Goal: Information Seeking & Learning: Learn about a topic

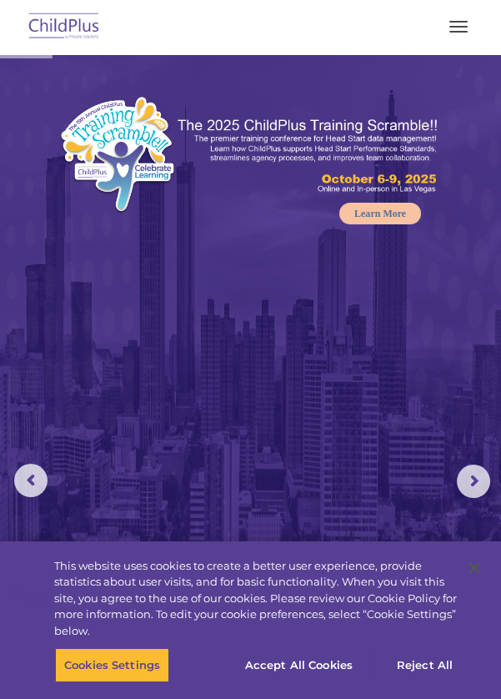
select select "MEDIUM"
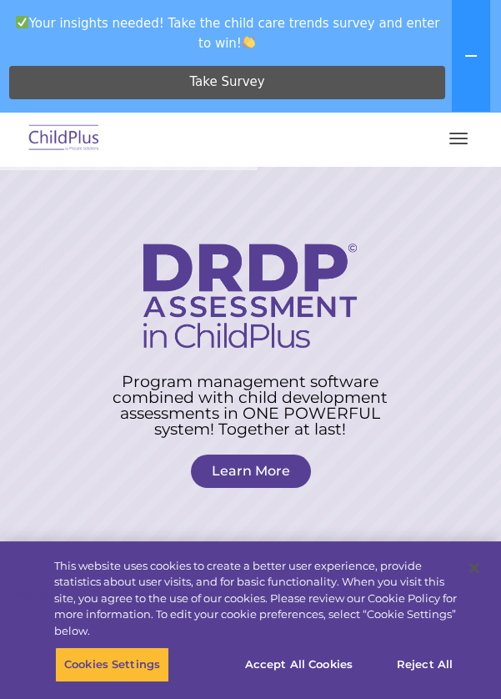
click at [58, 134] on img at bounding box center [64, 138] width 78 height 39
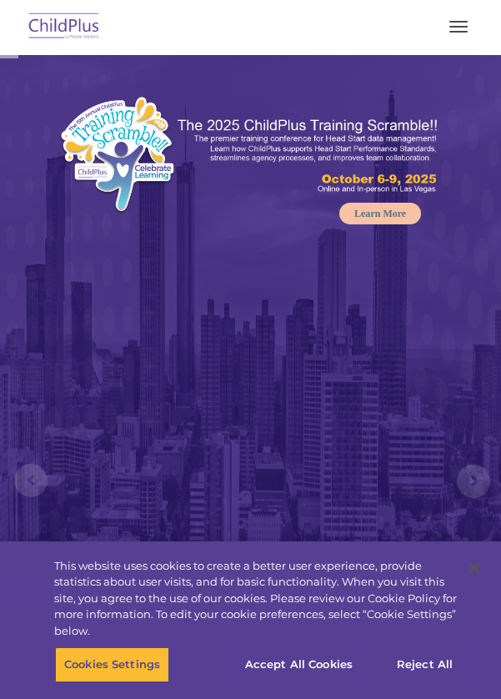
select select "MEDIUM"
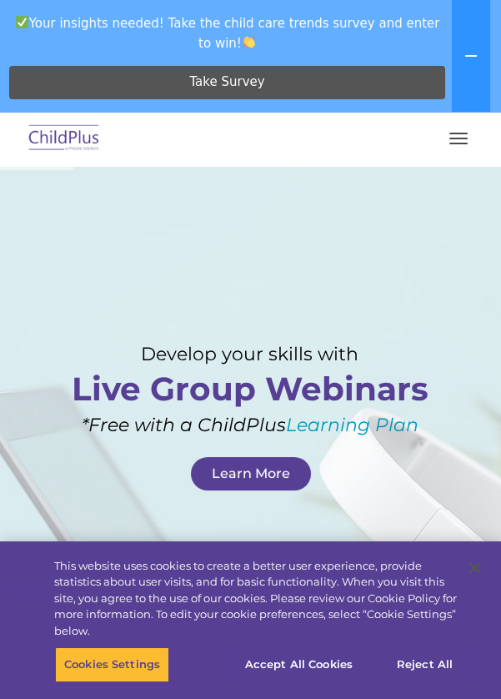
click at [452, 143] on span "button" at bounding box center [458, 144] width 18 height 2
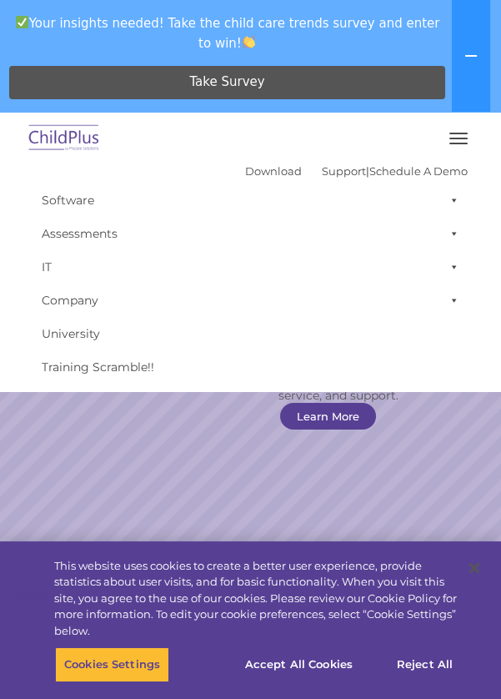
click at [470, 61] on icon at bounding box center [470, 55] width 13 height 13
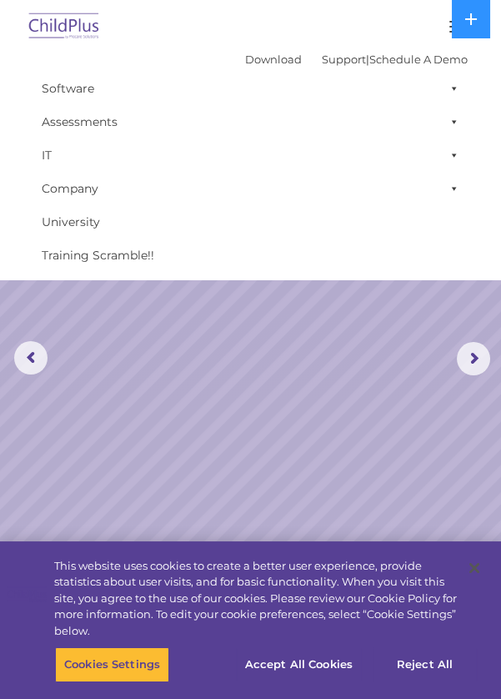
scroll to position [120, 0]
click at [299, 682] on button "Accept All Cookies" at bounding box center [299, 664] width 126 height 35
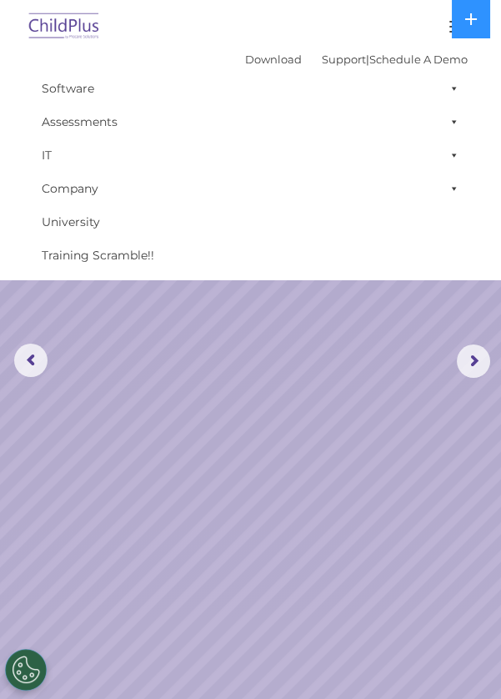
scroll to position [0, 0]
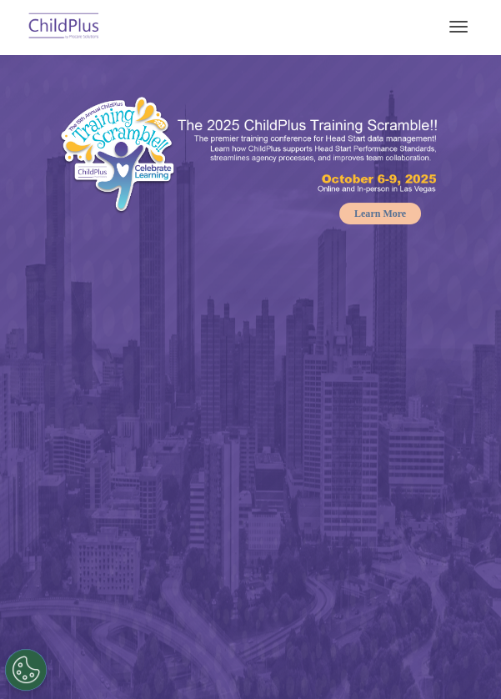
click at [458, 31] on button at bounding box center [471, 19] width 38 height 38
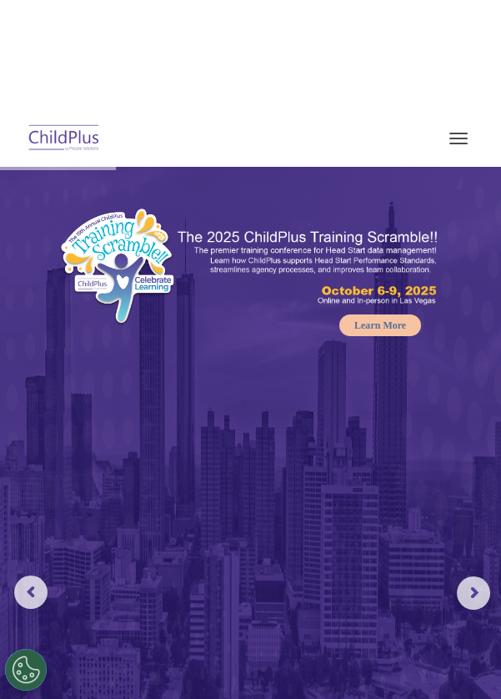
select select "MEDIUM"
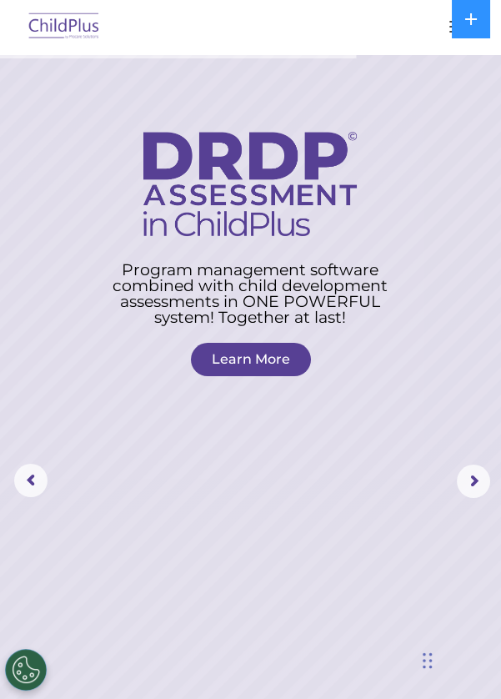
click at [448, 39] on button "button" at bounding box center [458, 26] width 35 height 27
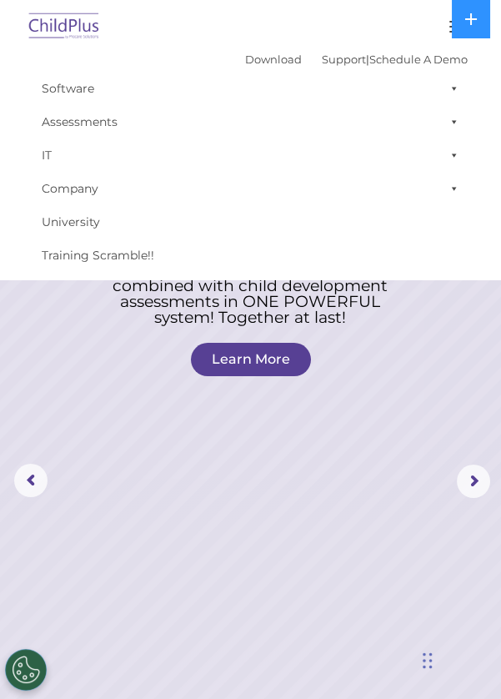
click at [79, 233] on link "University" at bounding box center [250, 221] width 434 height 33
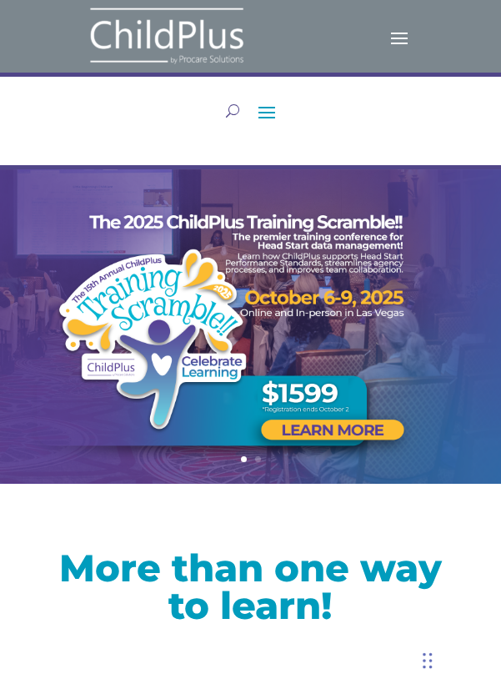
click at [264, 119] on span at bounding box center [266, 111] width 27 height 27
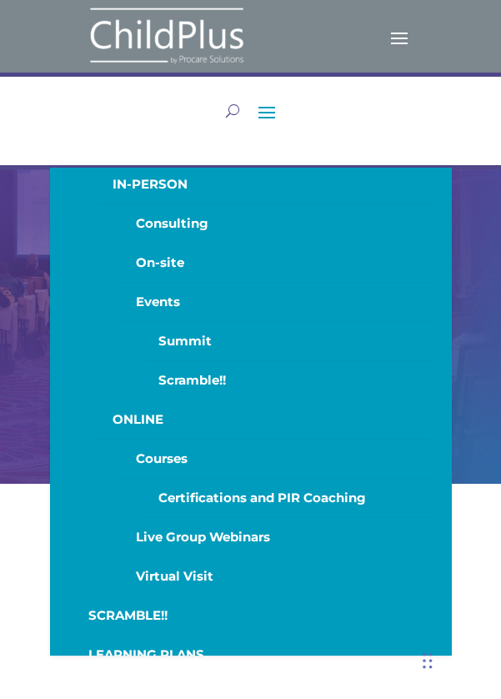
scroll to position [80, 0]
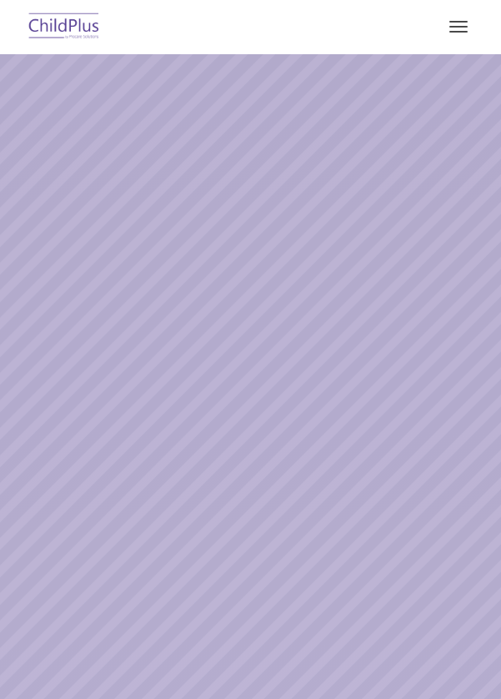
click at [457, 31] on button at bounding box center [471, 19] width 38 height 38
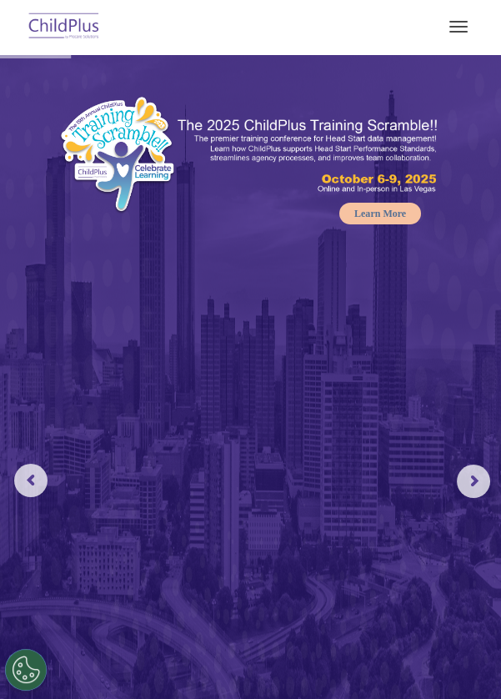
select select "MEDIUM"
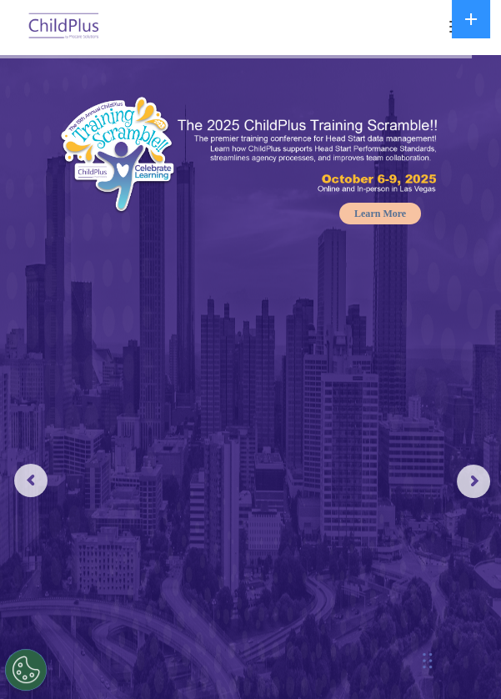
click at [46, 56] on rs-progress-bar at bounding box center [236, 56] width 472 height 4
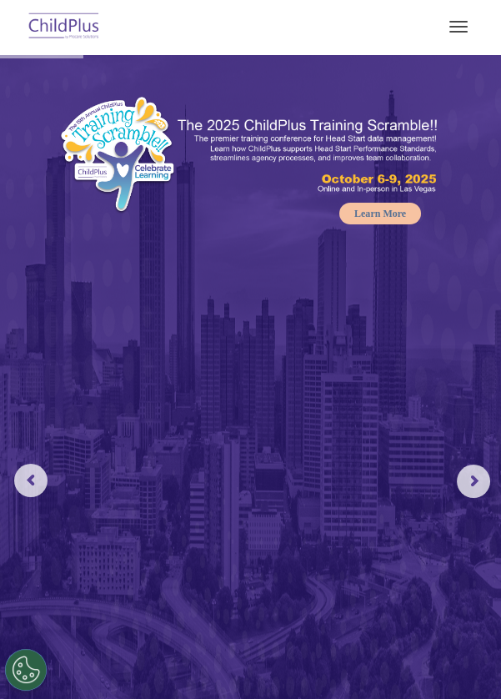
select select "MEDIUM"
